Goal: Information Seeking & Learning: Learn about a topic

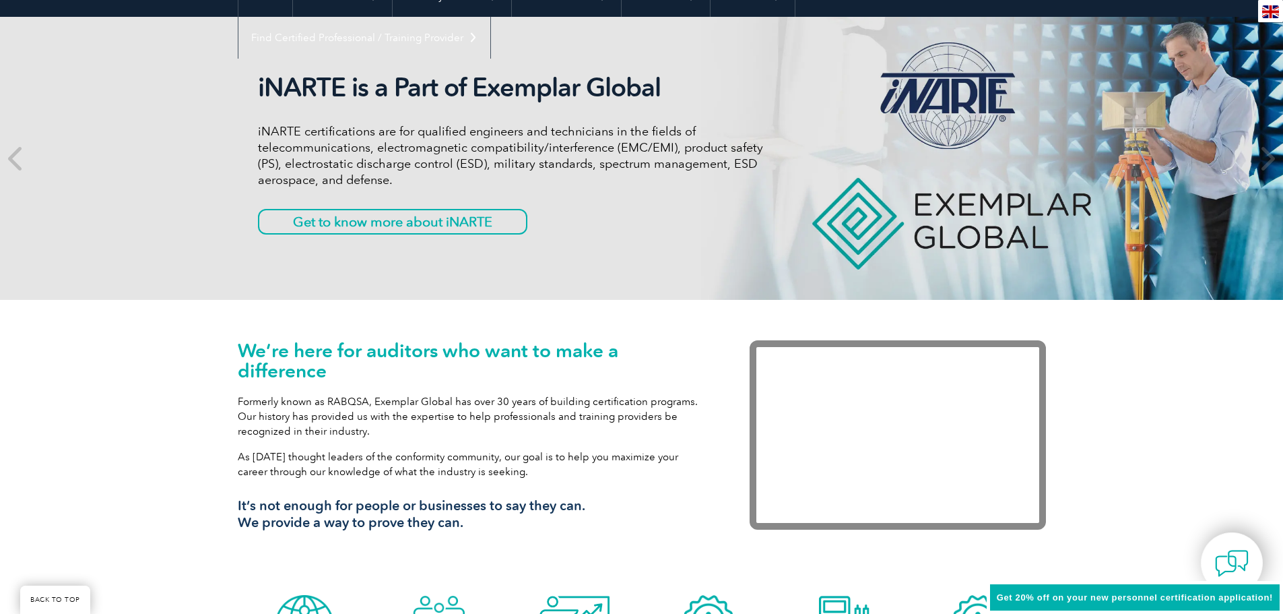
scroll to position [808, 0]
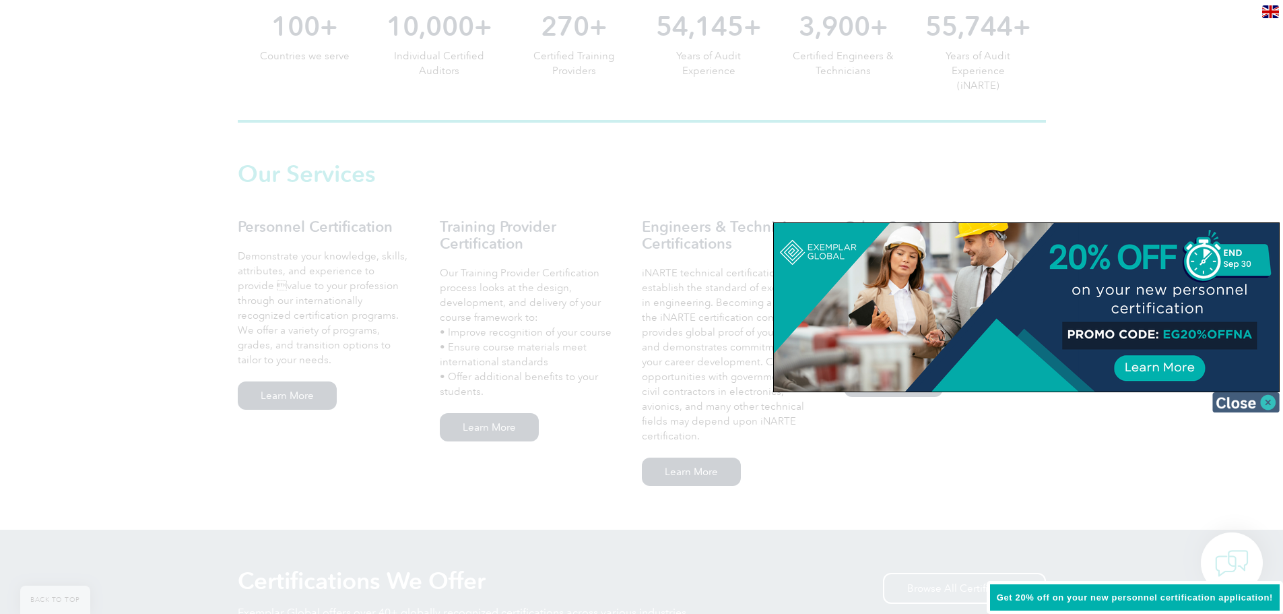
click at [1232, 396] on img at bounding box center [1246, 402] width 67 height 20
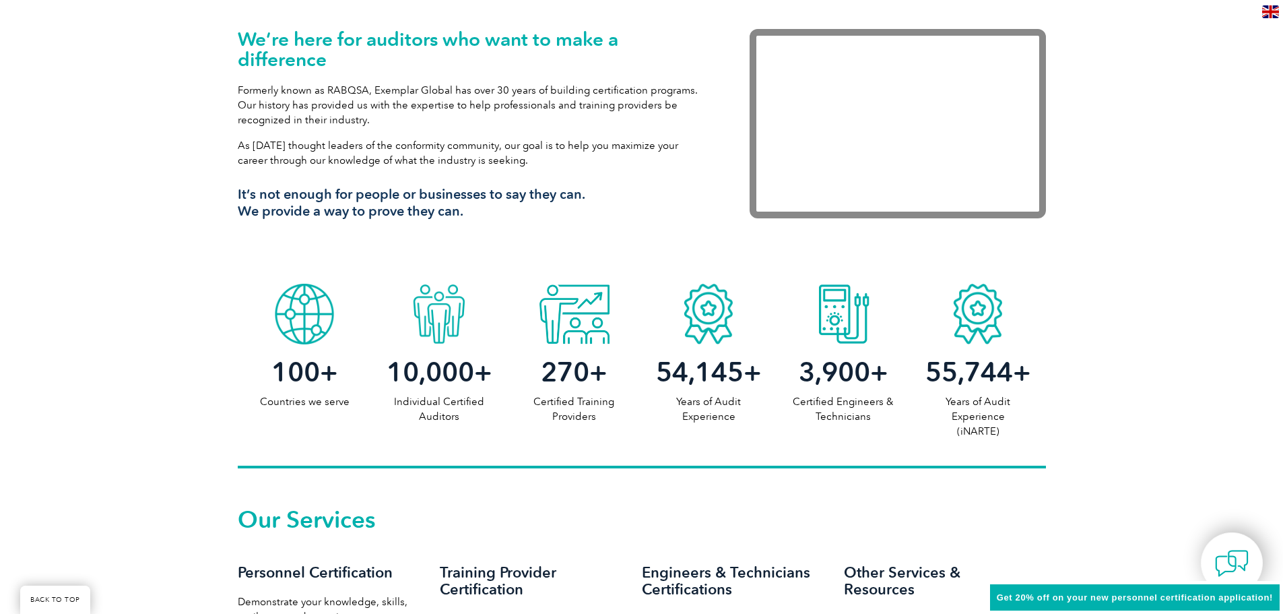
scroll to position [0, 0]
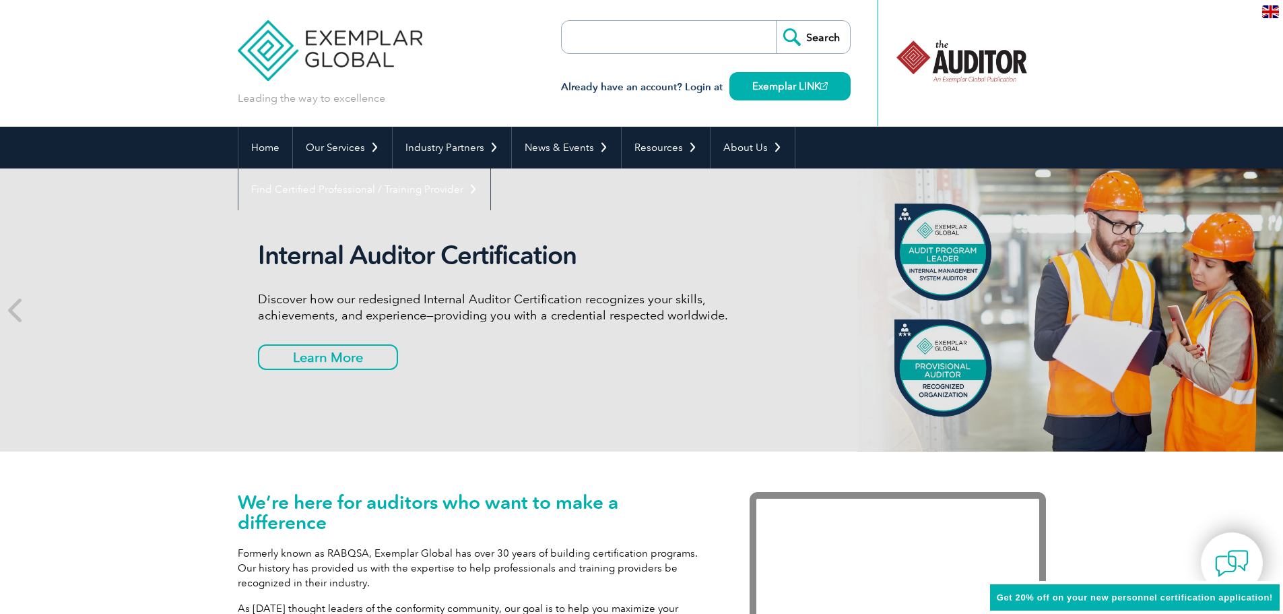
click at [692, 34] on input "search" at bounding box center [639, 37] width 141 height 32
type input "lead auditor"
click at [776, 21] on input "Search" at bounding box center [813, 37] width 74 height 32
